Goal: Task Accomplishment & Management: Complete application form

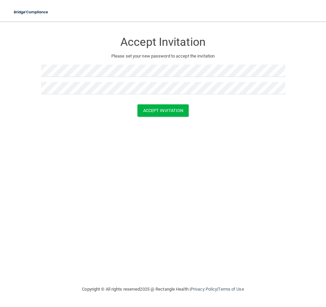
click at [194, 163] on div "Accept Invitation Please set your new password to accept the invitation Accept …" at bounding box center [162, 153] width 299 height 250
click at [173, 107] on button "Accept Invitation" at bounding box center [162, 110] width 51 height 12
click at [111, 98] on div at bounding box center [163, 90] width 244 height 17
click at [48, 103] on p "Token is invalid or blank." at bounding box center [163, 105] width 244 height 8
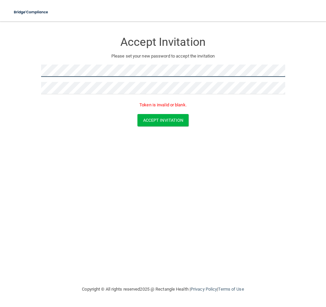
click at [25, 74] on form "Accept Invitation Please set your new password to accept the invitation Token i…" at bounding box center [162, 81] width 299 height 106
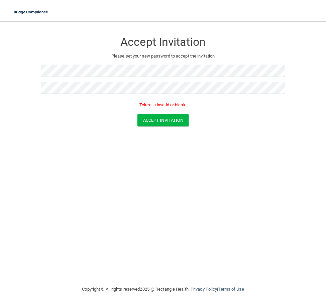
click at [3, 87] on main "Accept Invitation Please set your new password to accept the invitation Token i…" at bounding box center [163, 163] width 326 height 285
click at [137, 114] on button "Accept Invitation" at bounding box center [162, 120] width 51 height 12
click at [231, 179] on div "Accept Invitation Please set your new password to accept the invitation Token i…" at bounding box center [162, 153] width 299 height 250
click at [177, 122] on button "Accept Invitation" at bounding box center [162, 120] width 51 height 12
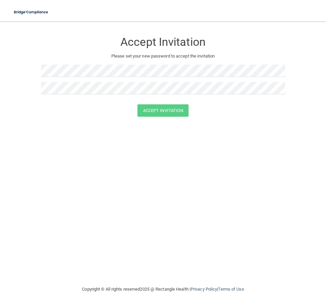
click at [176, 197] on div "Accept Invitation Please set your new password to accept the invitation Accept …" at bounding box center [162, 153] width 299 height 250
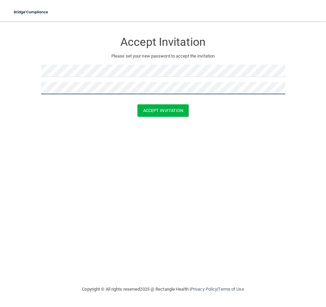
click at [137, 104] on button "Accept Invitation" at bounding box center [162, 110] width 51 height 12
